Goal: Task Accomplishment & Management: Manage account settings

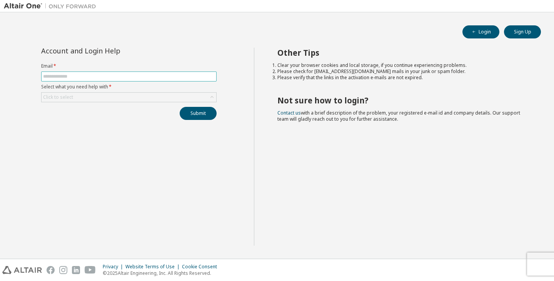
click at [115, 79] on input "text" at bounding box center [129, 76] width 172 height 6
type input "**********"
click at [153, 98] on div "Click to select" at bounding box center [129, 97] width 175 height 9
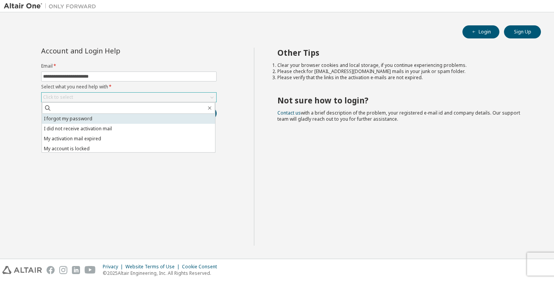
click at [145, 117] on li "I forgot my password" at bounding box center [128, 119] width 173 height 10
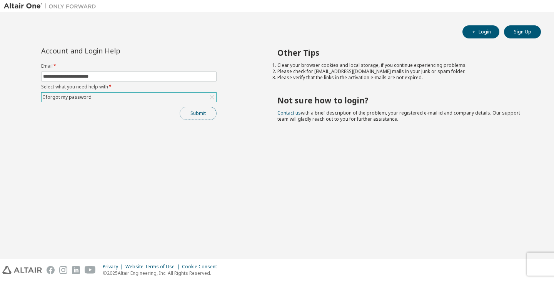
click at [190, 113] on button "Submit" at bounding box center [198, 113] width 37 height 13
click at [211, 95] on icon at bounding box center [212, 97] width 8 height 8
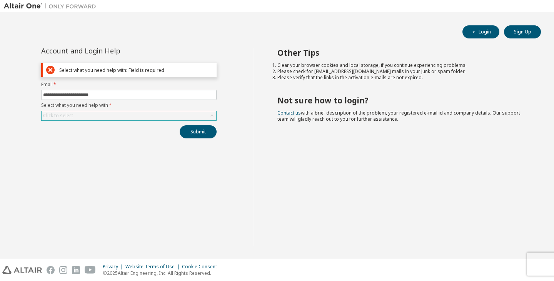
click at [207, 115] on div "Click to select" at bounding box center [129, 115] width 175 height 9
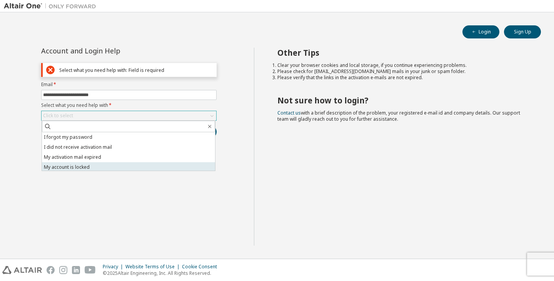
click at [158, 164] on li "My account is locked" at bounding box center [128, 167] width 173 height 10
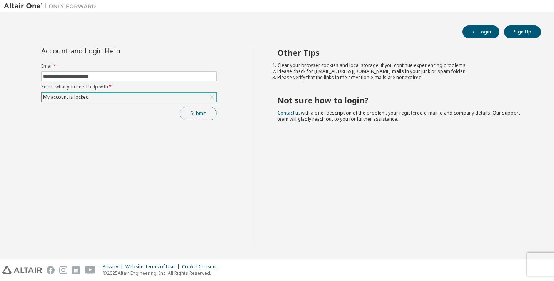
click at [192, 113] on button "Submit" at bounding box center [198, 113] width 37 height 13
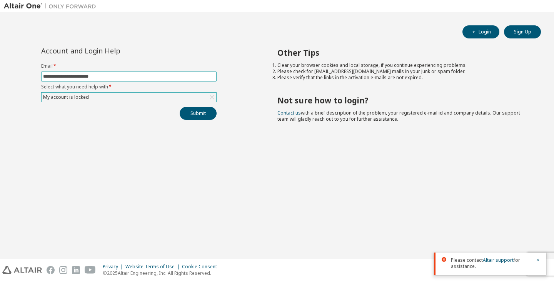
click at [193, 75] on input "**********" at bounding box center [129, 76] width 172 height 6
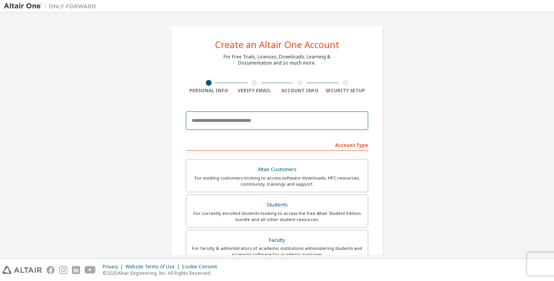
click at [272, 122] on input "email" at bounding box center [277, 121] width 182 height 18
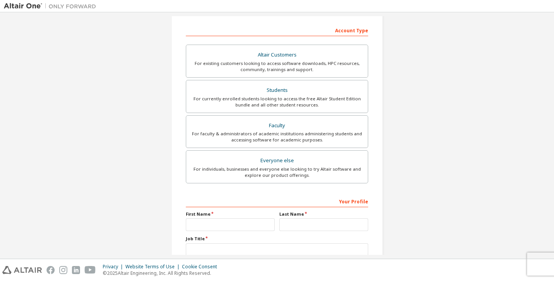
scroll to position [138, 0]
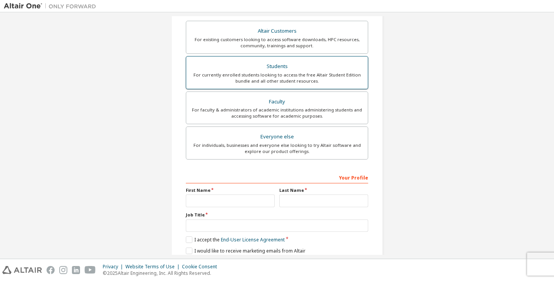
click at [290, 83] on div "For currently enrolled students looking to access the free Altair Student Editi…" at bounding box center [277, 78] width 172 height 12
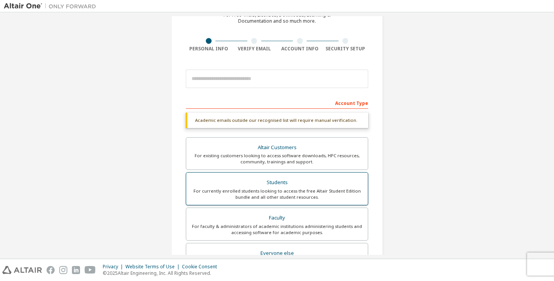
scroll to position [41, 0]
click at [244, 190] on div "For currently enrolled students looking to access the free Altair Student Editi…" at bounding box center [277, 195] width 172 height 12
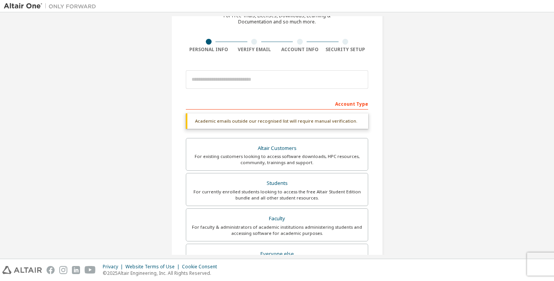
click at [126, 99] on div "Create an Altair One Account For Free Trials, Licenses, Downloads, Learning & D…" at bounding box center [277, 188] width 546 height 427
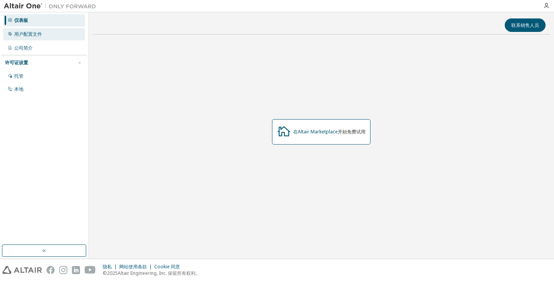
click at [55, 35] on div "用户配置文件" at bounding box center [44, 34] width 82 height 12
